Goal: Find specific page/section: Find specific page/section

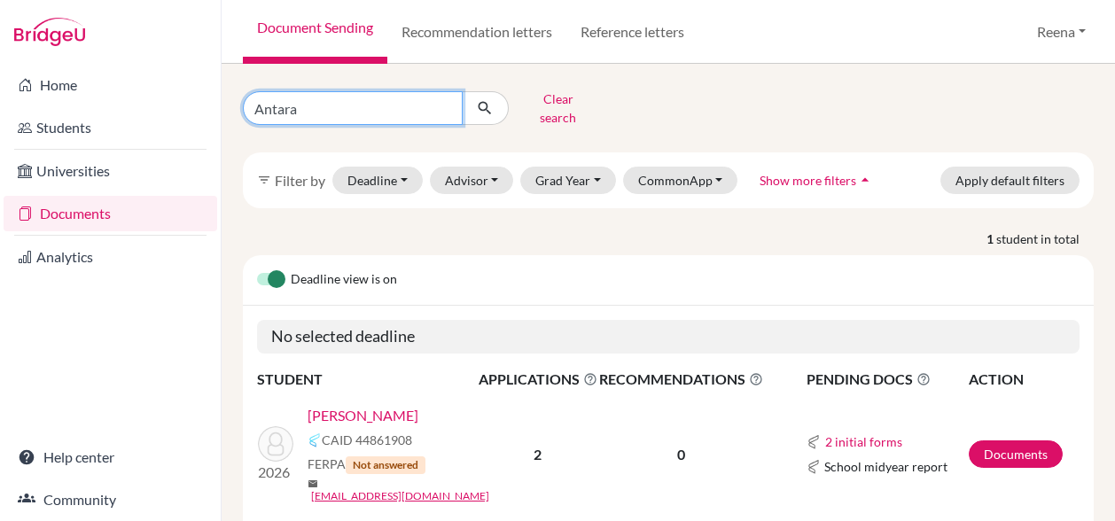
click at [316, 102] on input "Antara" at bounding box center [353, 108] width 220 height 34
type input "A"
type input "Tudor"
click button "submit" at bounding box center [485, 108] width 47 height 34
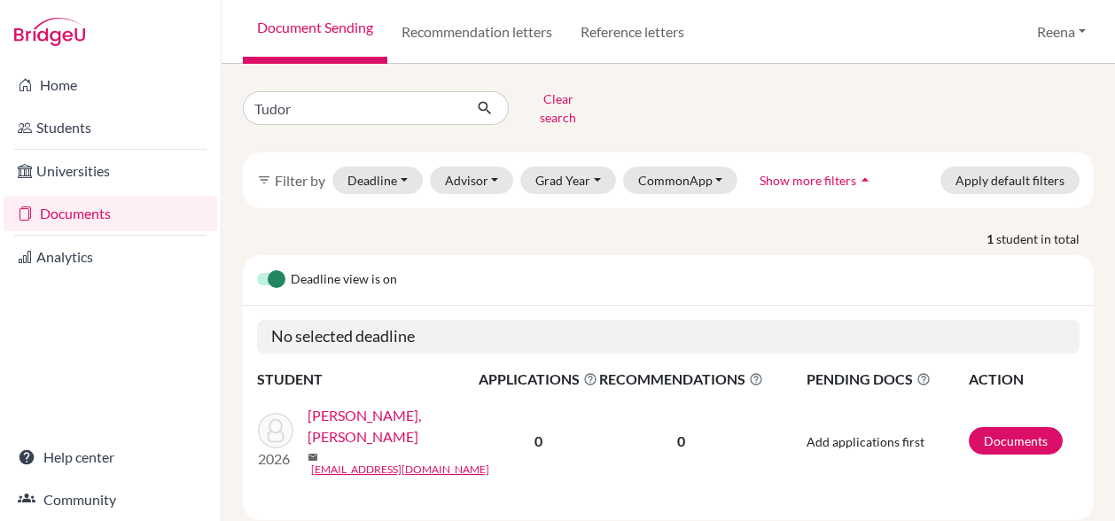
scroll to position [12, 0]
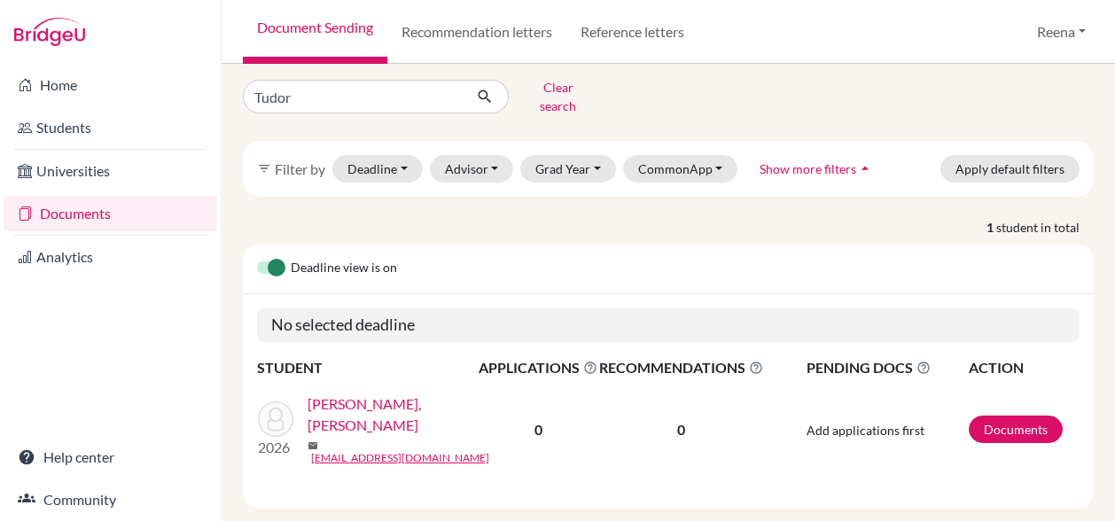
click at [684, 419] on p "0" at bounding box center [681, 429] width 164 height 21
click at [413, 450] on link "diab210170@diabstudents.com" at bounding box center [400, 458] width 178 height 16
click at [413, 450] on link "[EMAIL_ADDRESS][DOMAIN_NAME]" at bounding box center [400, 458] width 178 height 16
click at [1014, 416] on link "Documents" at bounding box center [1016, 429] width 94 height 27
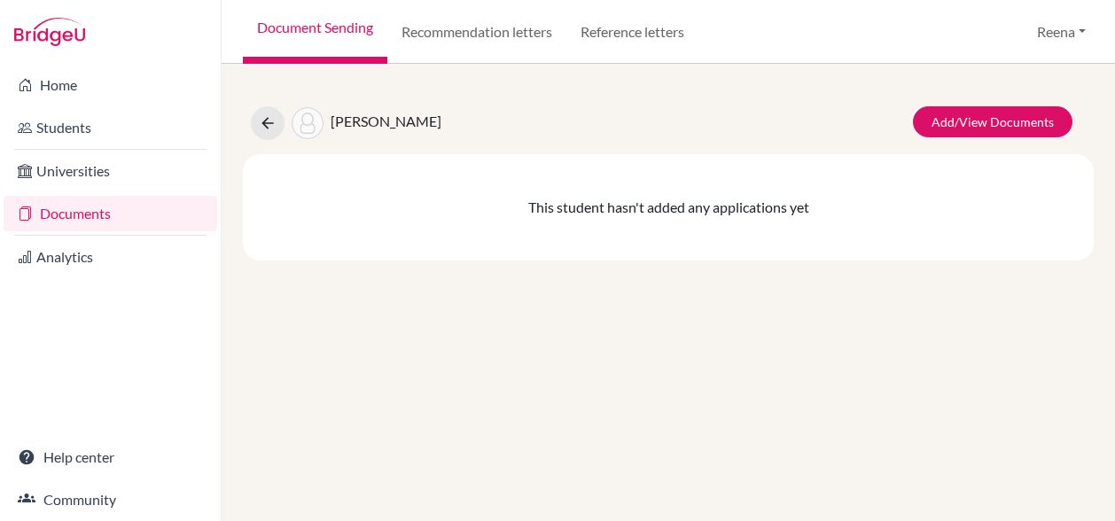
click at [359, 24] on link "Document Sending" at bounding box center [315, 32] width 144 height 64
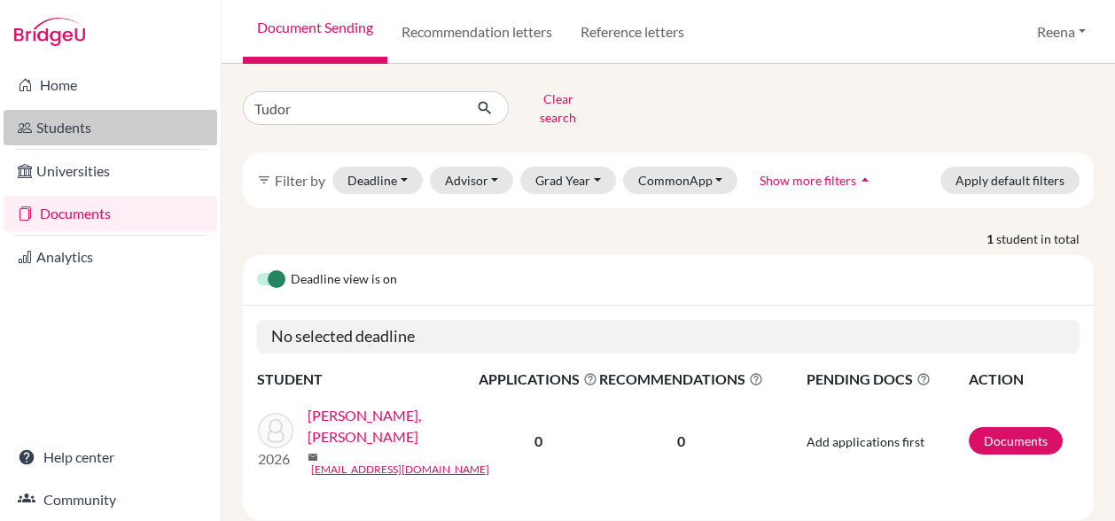
click at [108, 121] on link "Students" at bounding box center [111, 127] width 214 height 35
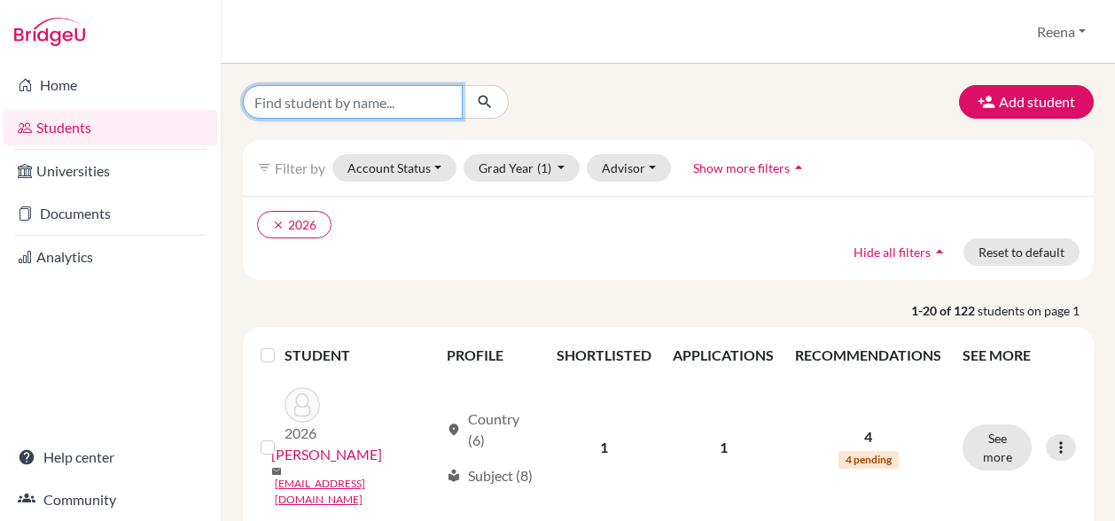
click at [328, 107] on input "Find student by name..." at bounding box center [353, 102] width 220 height 34
type input "t"
type input "u"
type input "Tudor"
drag, startPoint x: 485, startPoint y: 102, endPoint x: 446, endPoint y: 242, distance: 145.3
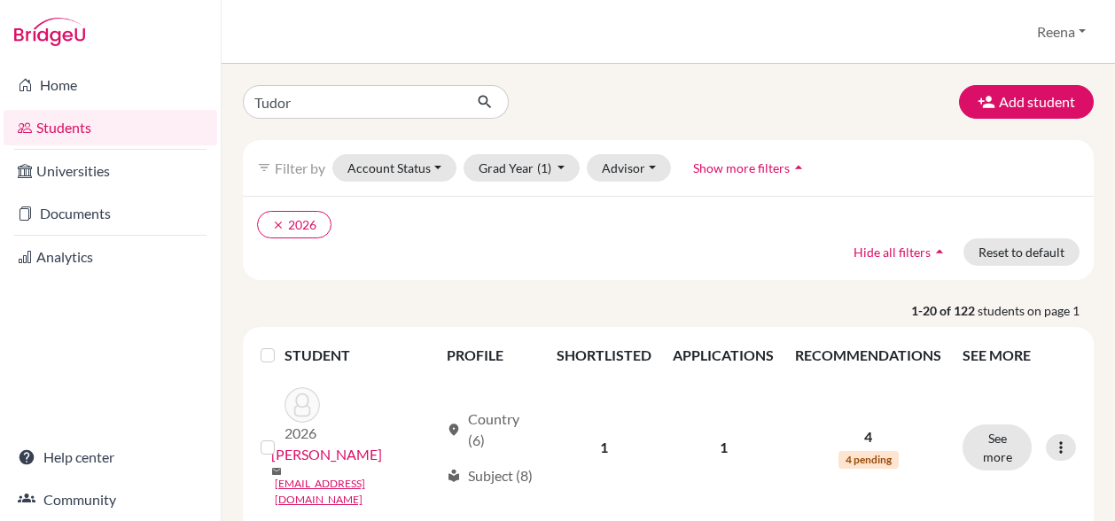
click at [446, 242] on div "clear 2026 Hide all filters arrow_drop_up Reset to default" at bounding box center [668, 238] width 851 height 84
click at [292, 105] on input "Tudor" at bounding box center [353, 102] width 220 height 34
click at [486, 101] on icon "submit" at bounding box center [485, 102] width 18 height 18
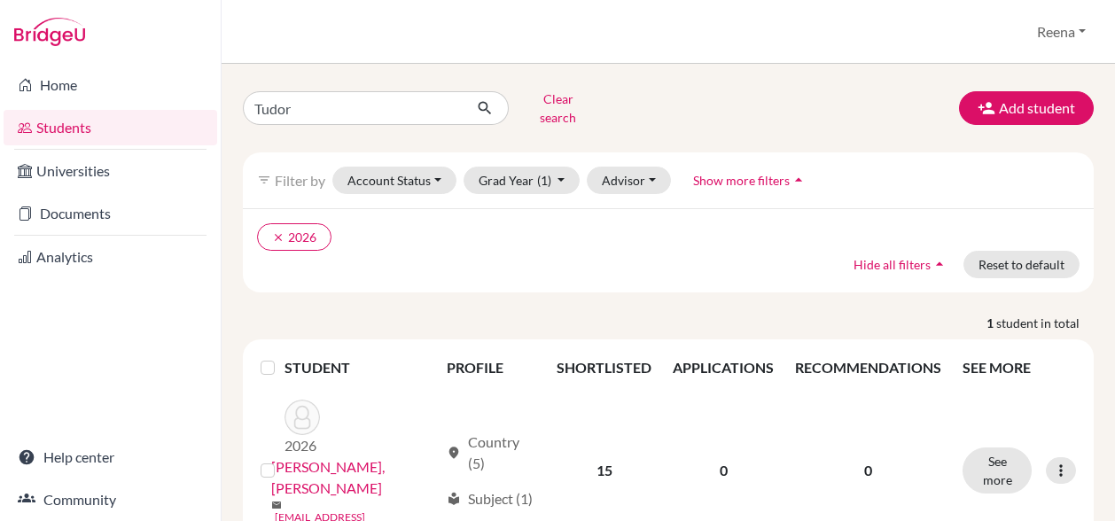
scroll to position [23, 0]
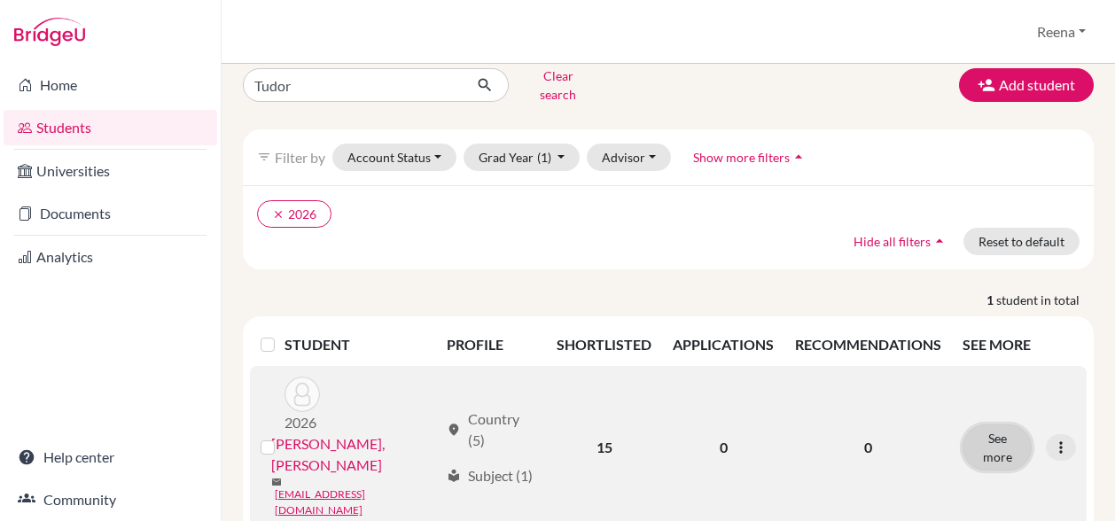
click at [991, 424] on button "See more" at bounding box center [996, 447] width 69 height 46
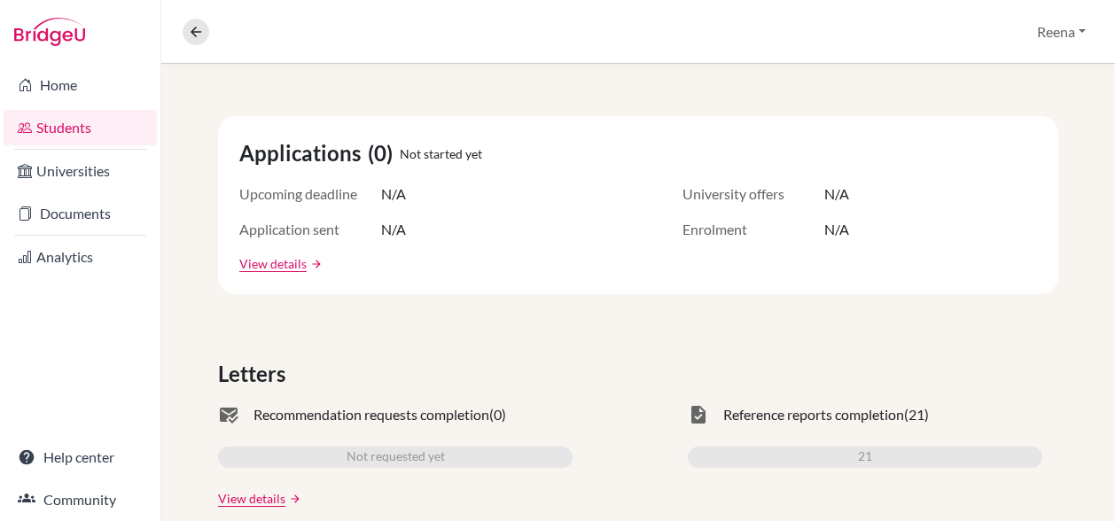
scroll to position [276, 0]
